Goal: Information Seeking & Learning: Compare options

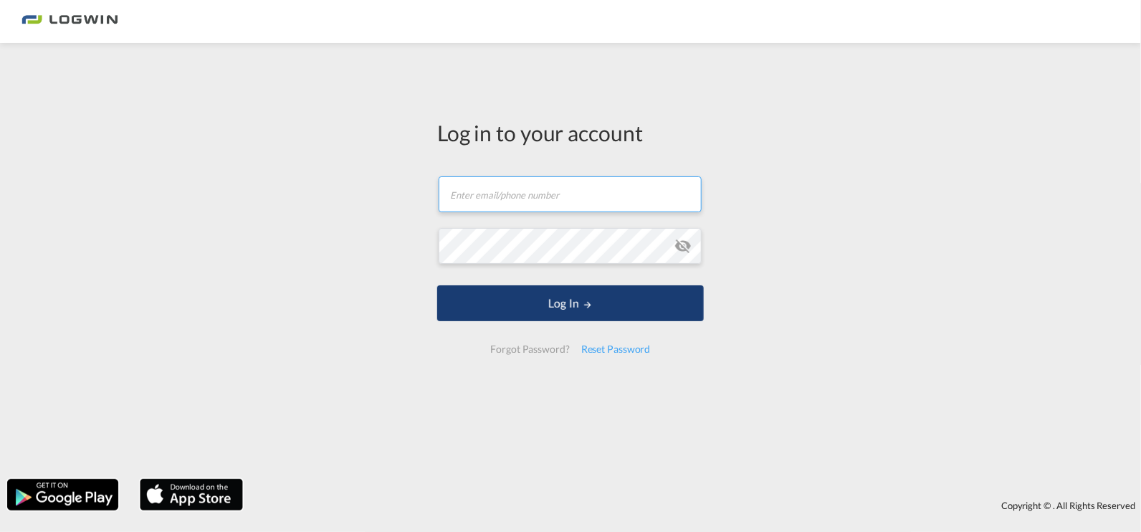
type input "[EMAIL_ADDRESS][DOMAIN_NAME]"
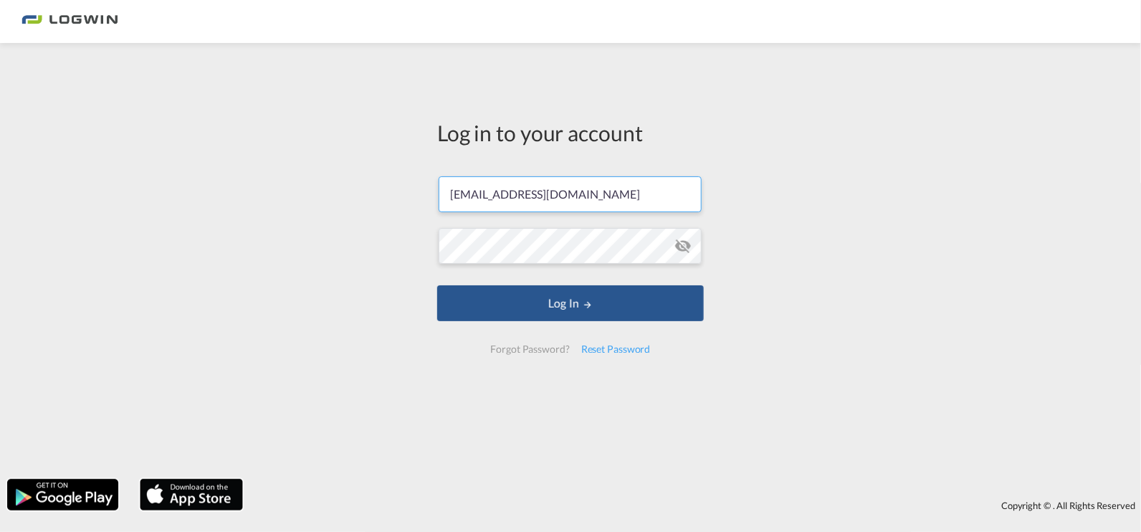
drag, startPoint x: 583, startPoint y: 305, endPoint x: 658, endPoint y: 323, distance: 77.4
click at [583, 305] on md-icon "LOGIN" at bounding box center [588, 305] width 10 height 10
